Goal: Check status

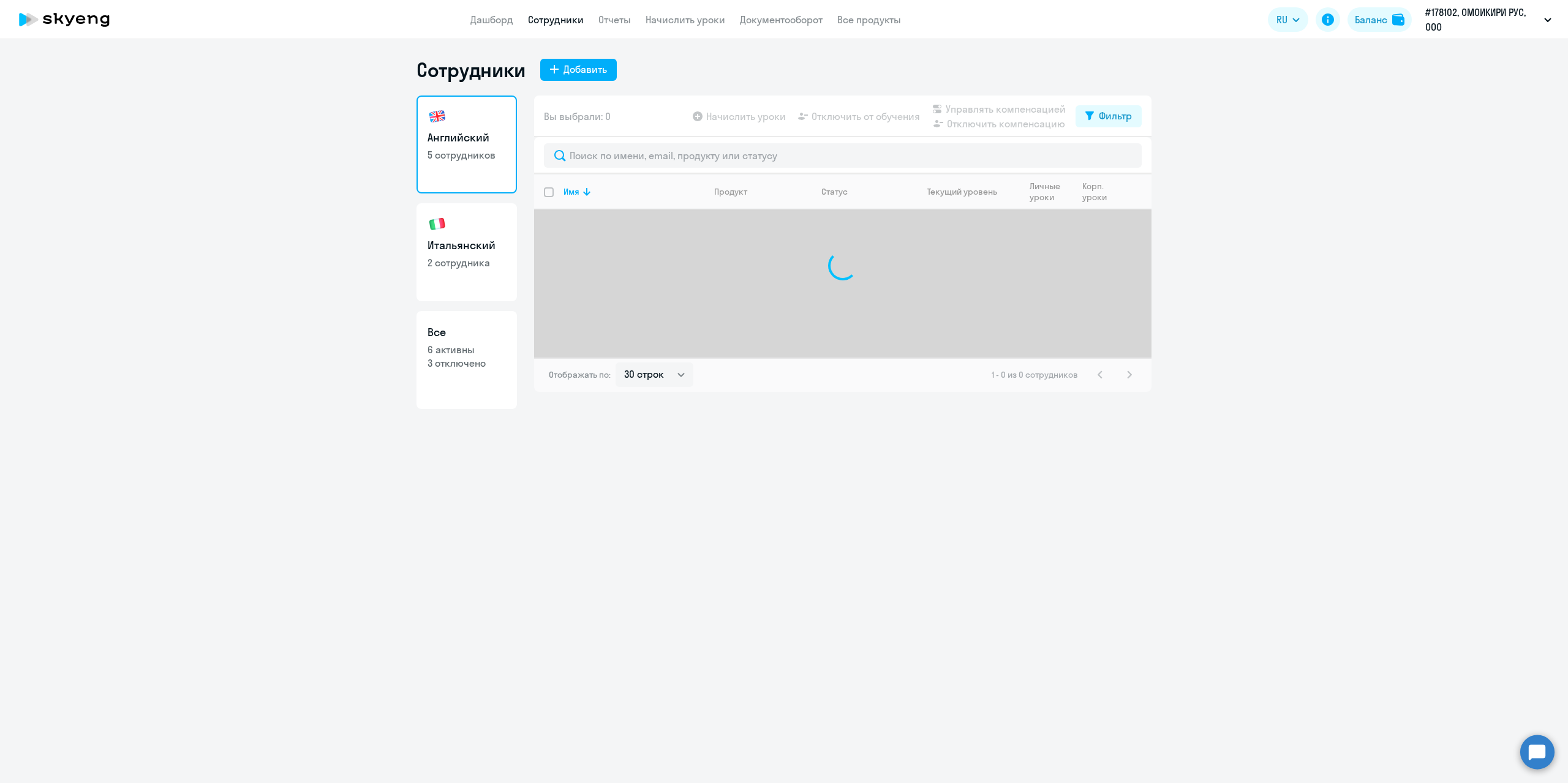
select select "30"
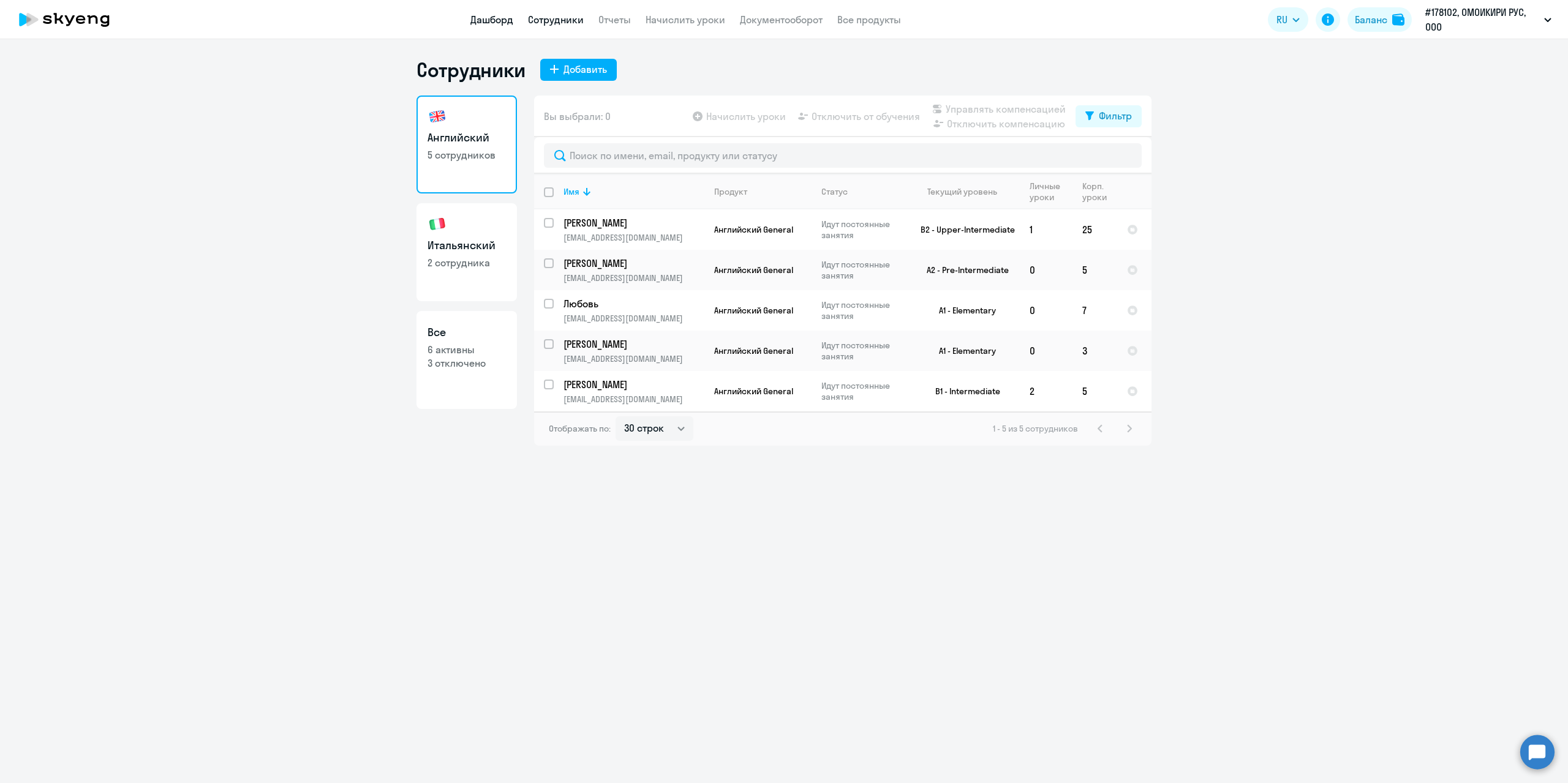
click at [483, 18] on link "Дашборд" at bounding box center [491, 20] width 43 height 12
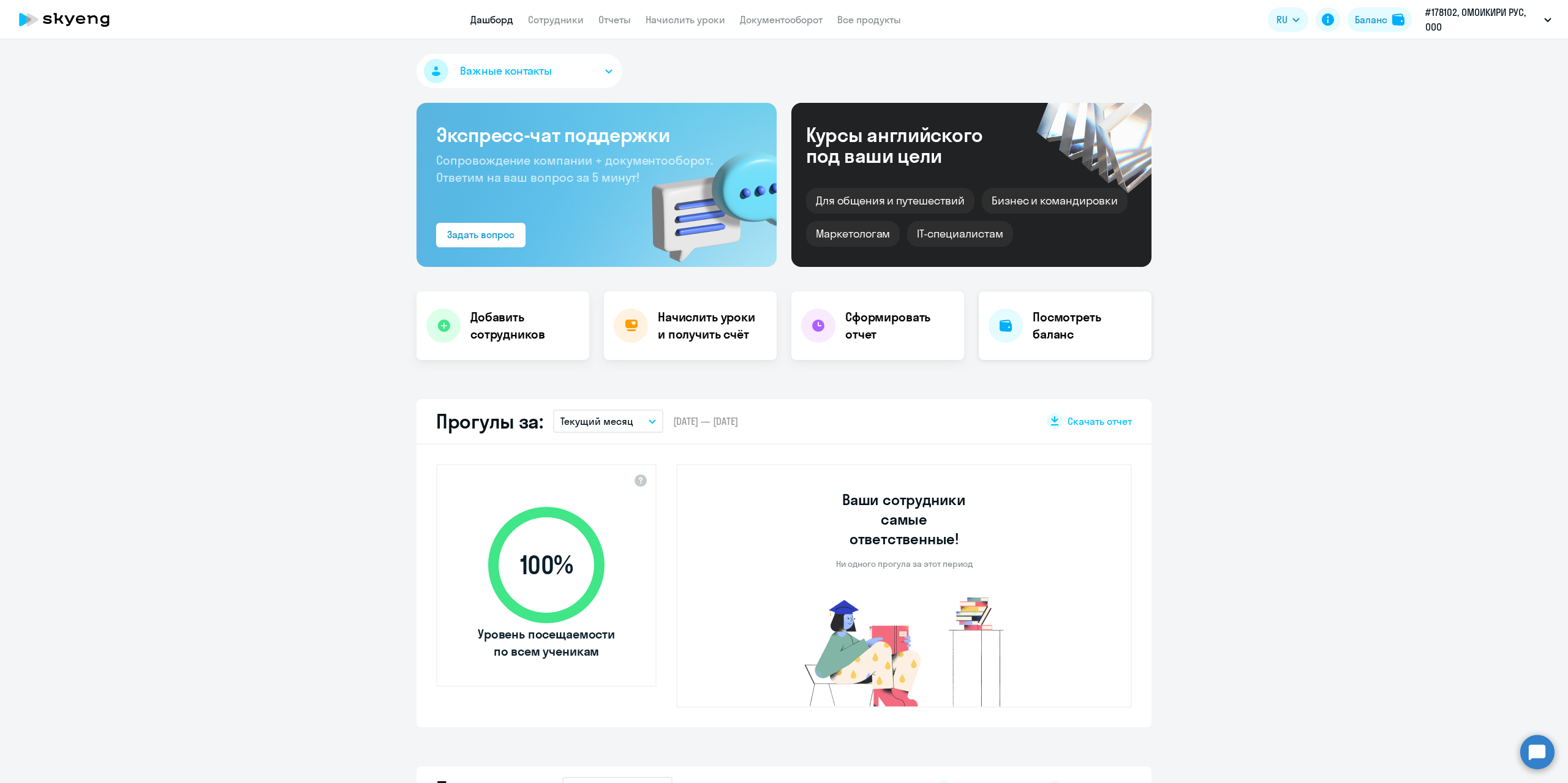
click at [1073, 330] on h4 "Посмотреть баланс" at bounding box center [1087, 326] width 109 height 35
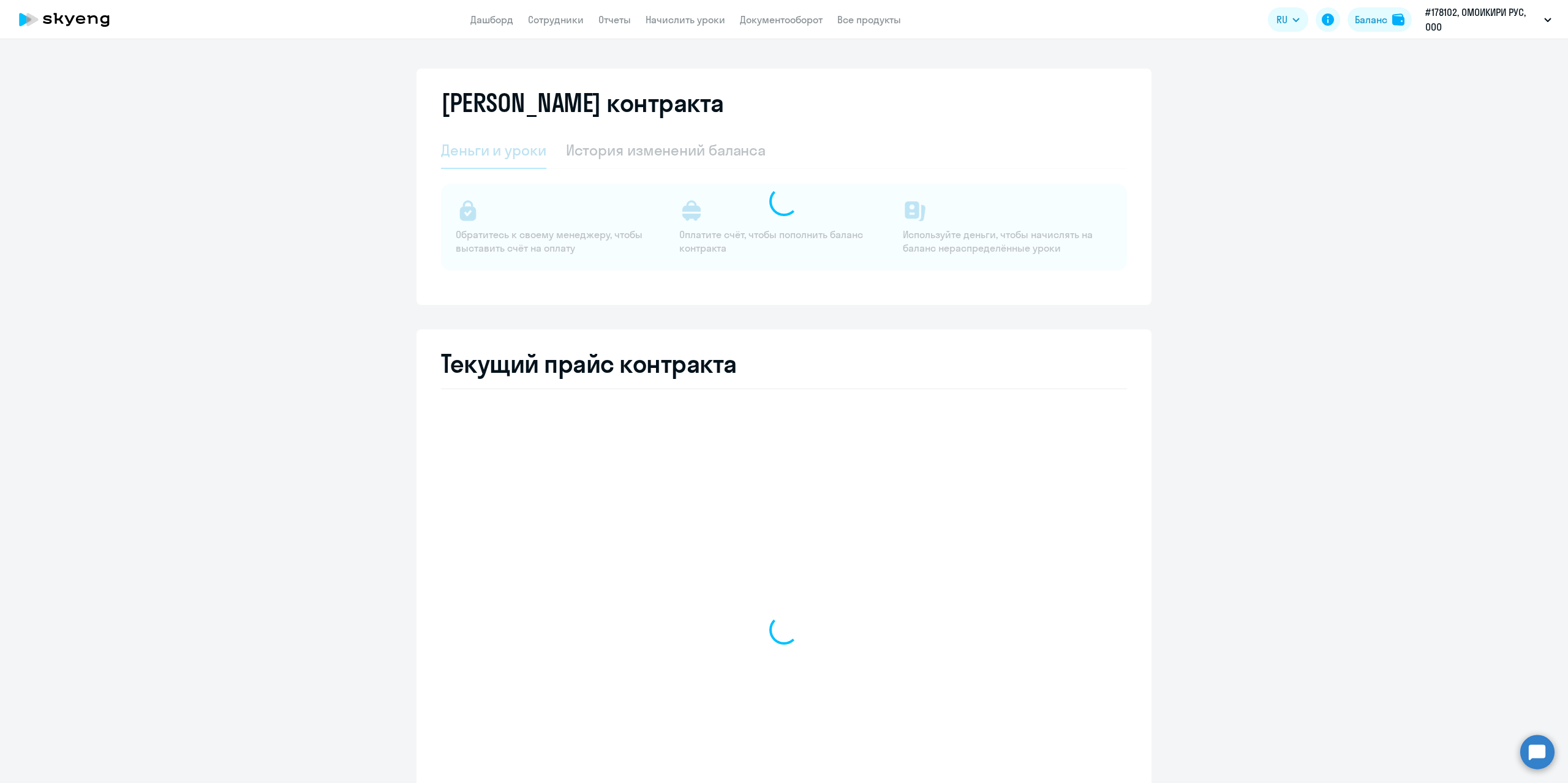
select select "english_adult_not_native_speaker"
